Goal: Check status: Check status

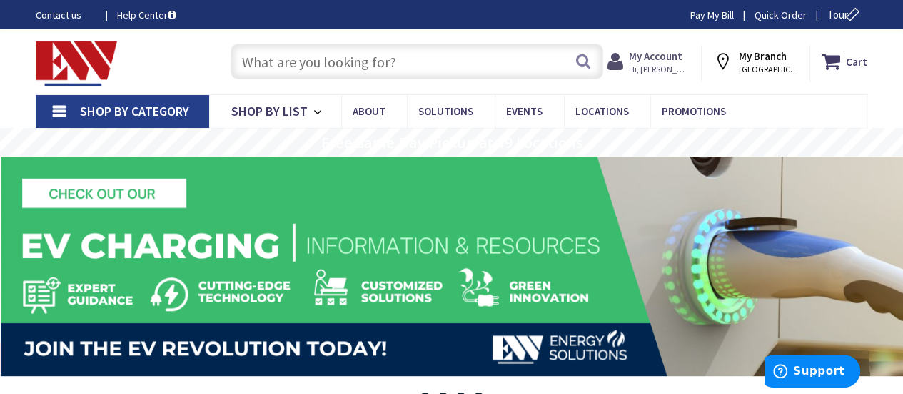
click at [662, 62] on strong "My Account" at bounding box center [656, 56] width 54 height 14
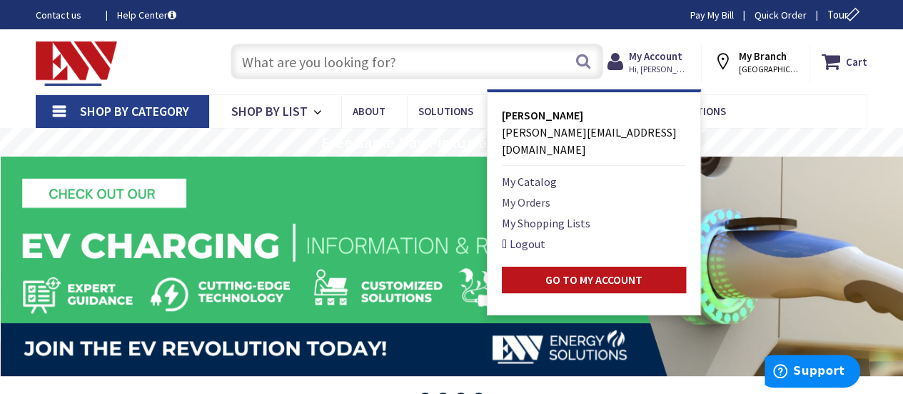
click at [548, 194] on link "My Orders" at bounding box center [526, 202] width 49 height 17
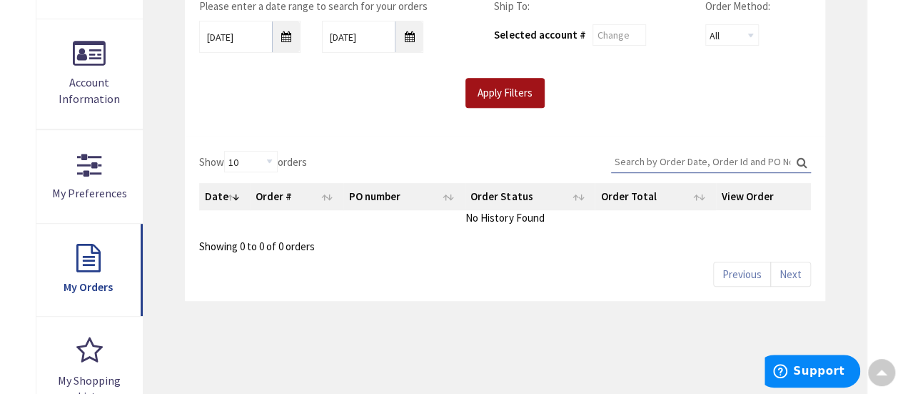
click at [517, 99] on input "Apply Filters" at bounding box center [505, 93] width 79 height 30
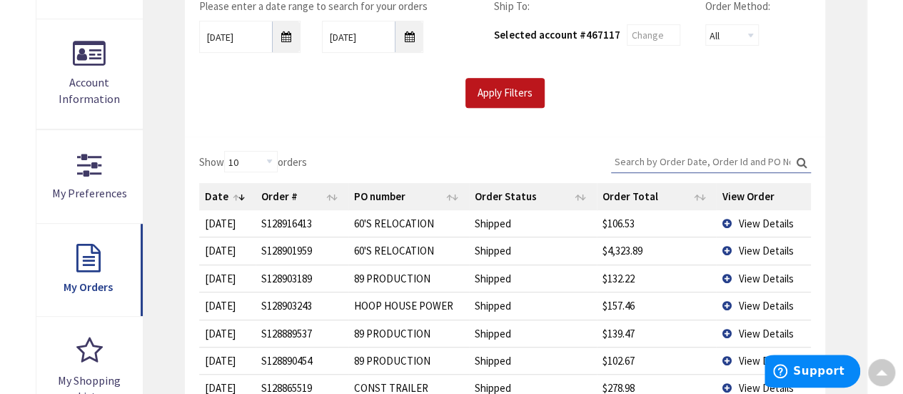
drag, startPoint x: 307, startPoint y: 226, endPoint x: 249, endPoint y: 229, distance: 57.9
click at [249, 229] on tr "10/2/2025 2025-10-02 S128916413 60'S RELOCATION Shipped $106.53 View Details" at bounding box center [505, 223] width 612 height 26
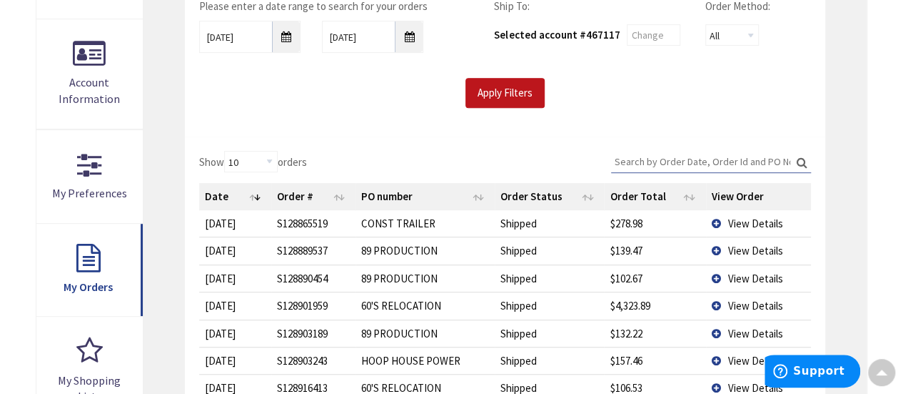
copy tr "2025-10-02 S128916413"
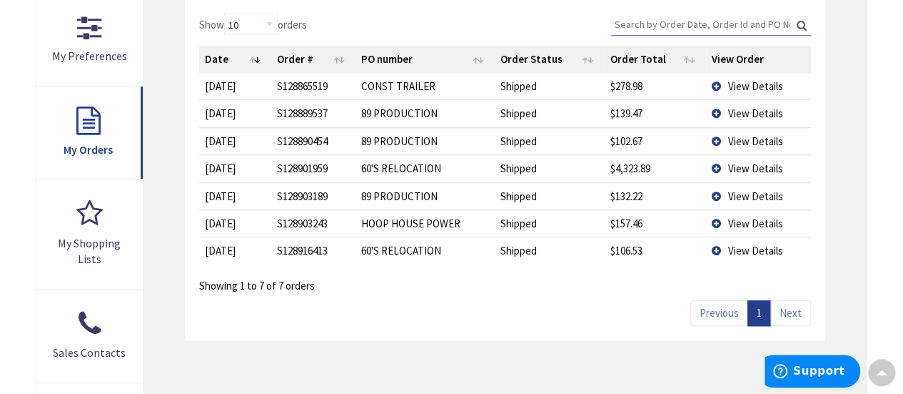
scroll to position [428, 0]
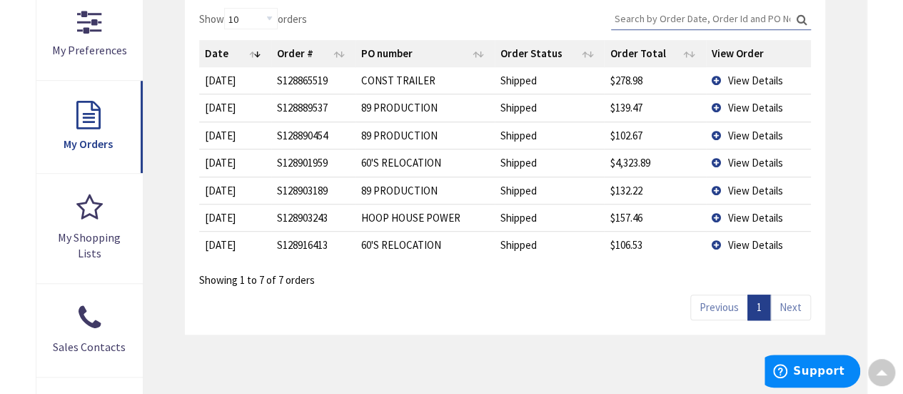
click at [337, 241] on td "S128916413" at bounding box center [313, 244] width 84 height 27
drag, startPoint x: 336, startPoint y: 244, endPoint x: 274, endPoint y: 246, distance: 61.5
click at [274, 246] on td "S128916413" at bounding box center [313, 244] width 84 height 27
copy td "S128916413"
click at [716, 244] on td "View Details" at bounding box center [758, 244] width 105 height 27
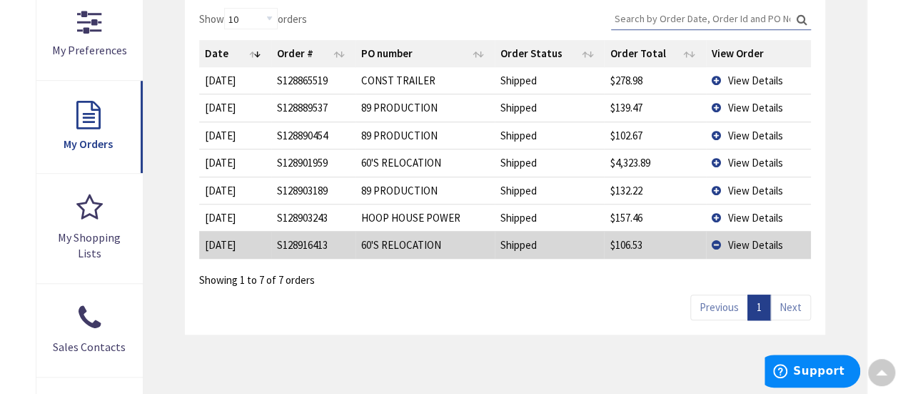
click at [716, 242] on td "View Details" at bounding box center [758, 244] width 105 height 27
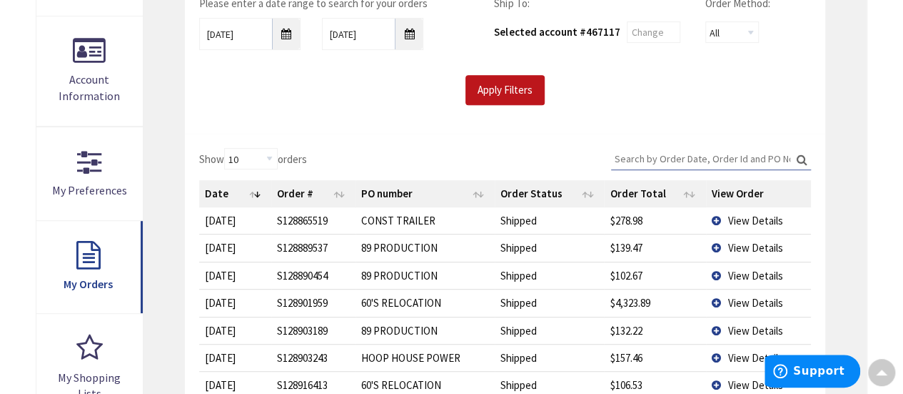
scroll to position [286, 0]
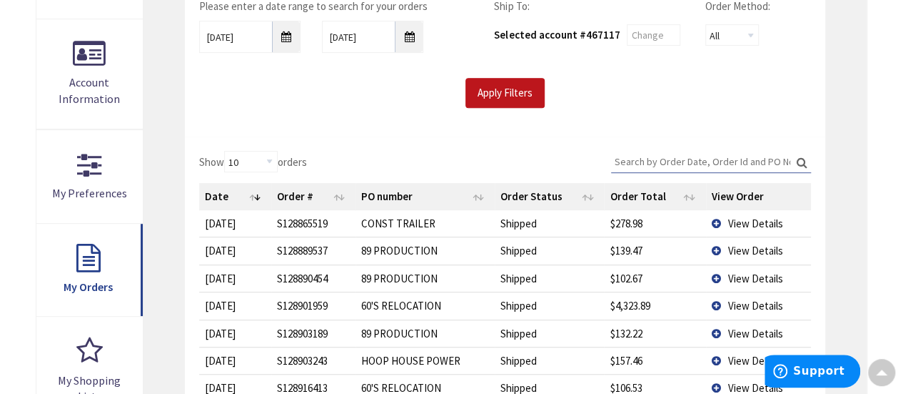
click at [716, 305] on td "View Details" at bounding box center [758, 304] width 105 height 27
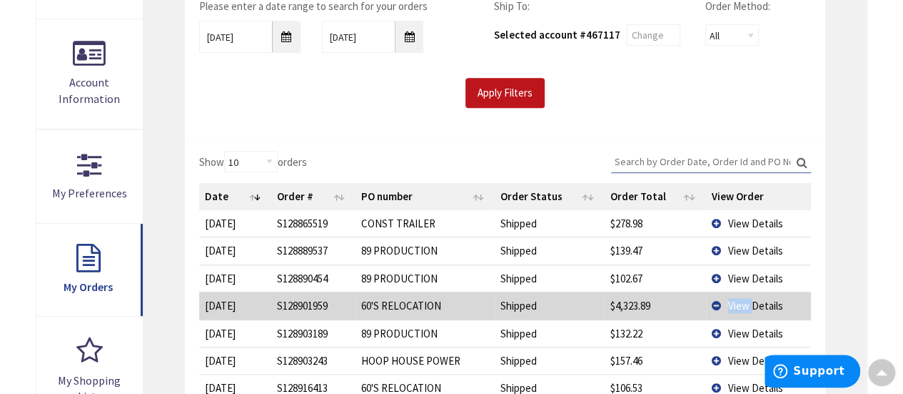
click at [716, 305] on td "View Details" at bounding box center [758, 304] width 105 height 27
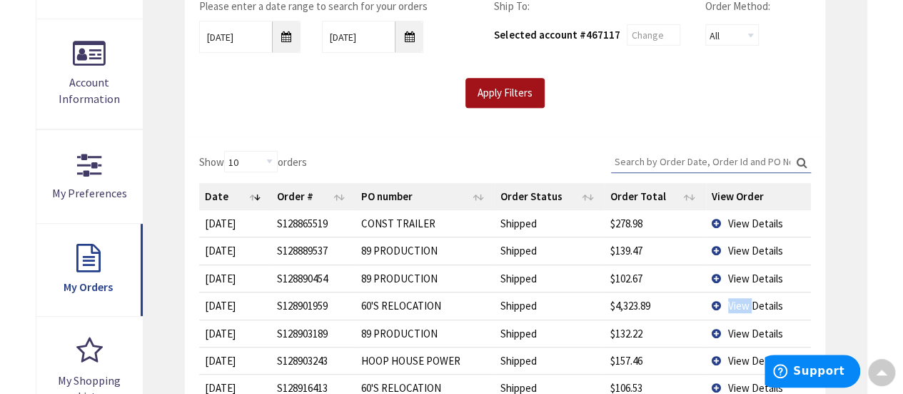
click at [484, 96] on input "Apply Filters" at bounding box center [505, 93] width 79 height 30
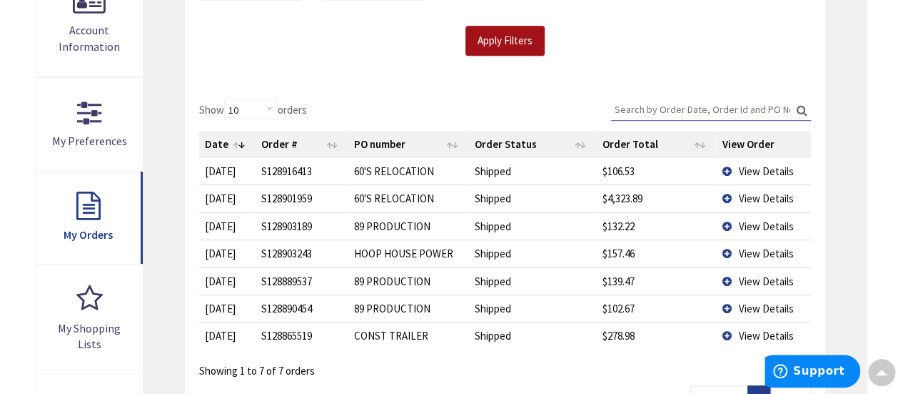
scroll to position [357, 0]
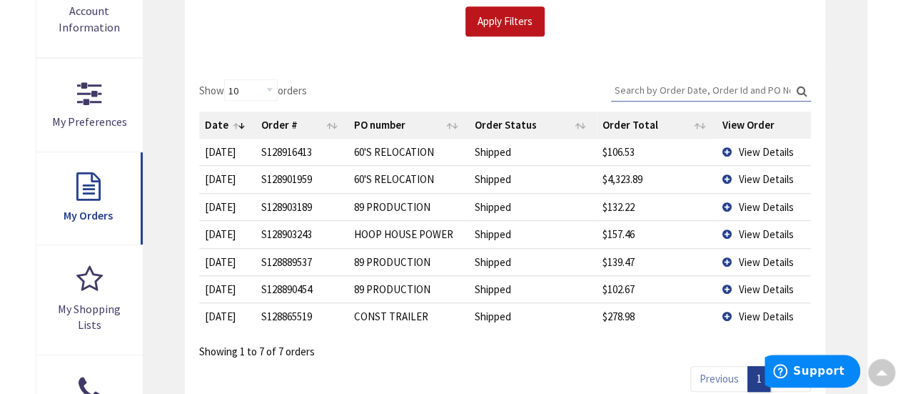
click at [723, 149] on td "View Details" at bounding box center [763, 152] width 95 height 26
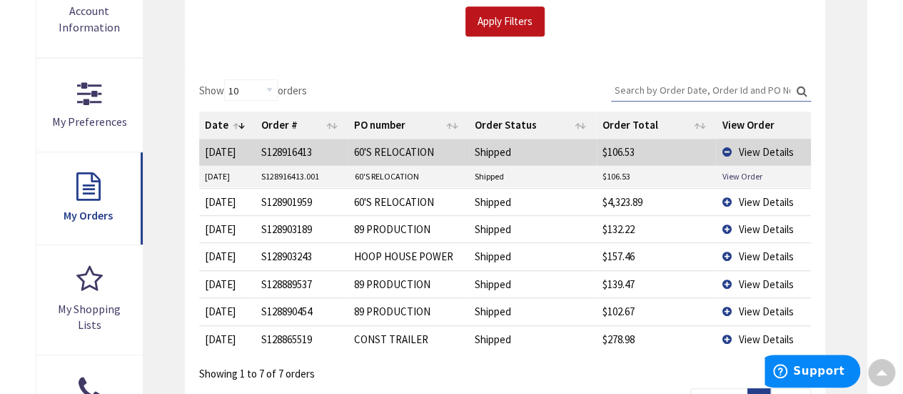
drag, startPoint x: 316, startPoint y: 178, endPoint x: 253, endPoint y: 178, distance: 62.8
click at [253, 178] on tr "10/2/2025 S128916413.001 60'S RELOCATION Shipped $106.53 View Order" at bounding box center [505, 176] width 612 height 21
copy tr "S128916413.001"
drag, startPoint x: 641, startPoint y: 175, endPoint x: 591, endPoint y: 181, distance: 50.4
click at [592, 181] on tr "10/2/2025 S128916413.001 60'S RELOCATION Shipped $106.53 View Order" at bounding box center [505, 176] width 612 height 21
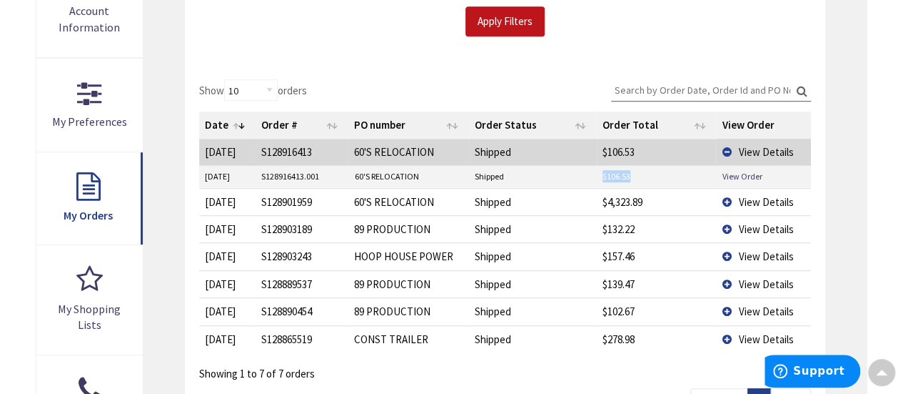
copy tr "$106.53"
